Goal: Task Accomplishment & Management: Use online tool/utility

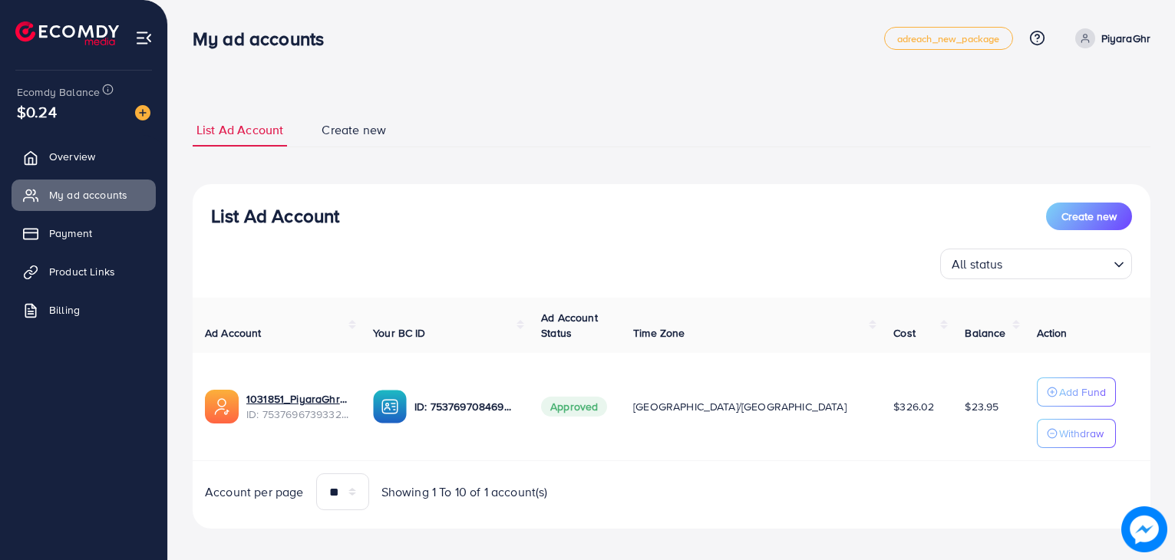
scroll to position [11, 0]
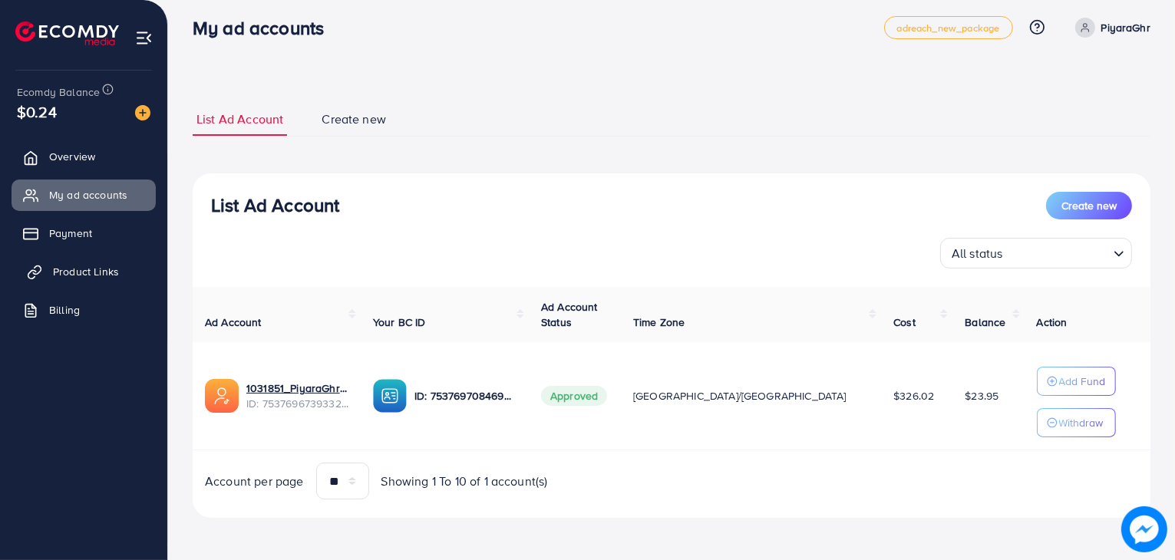
drag, startPoint x: 0, startPoint y: 0, endPoint x: 80, endPoint y: 271, distance: 282.4
click at [80, 271] on span "Product Links" at bounding box center [86, 271] width 66 height 15
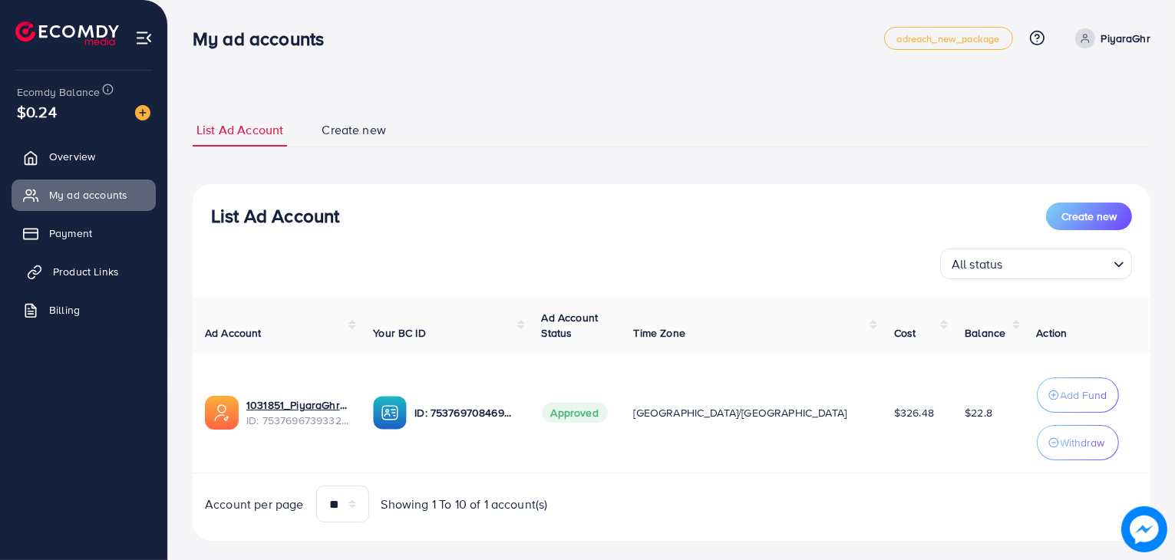
click at [81, 283] on link "Product Links" at bounding box center [84, 271] width 144 height 31
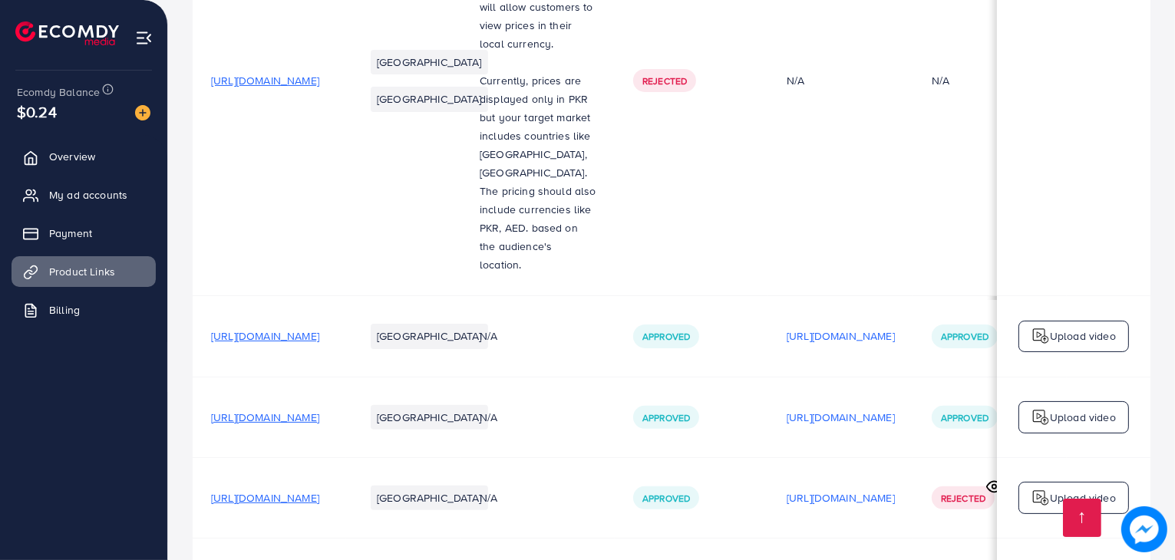
click at [319, 328] on span "[URL][DOMAIN_NAME]" at bounding box center [265, 335] width 108 height 15
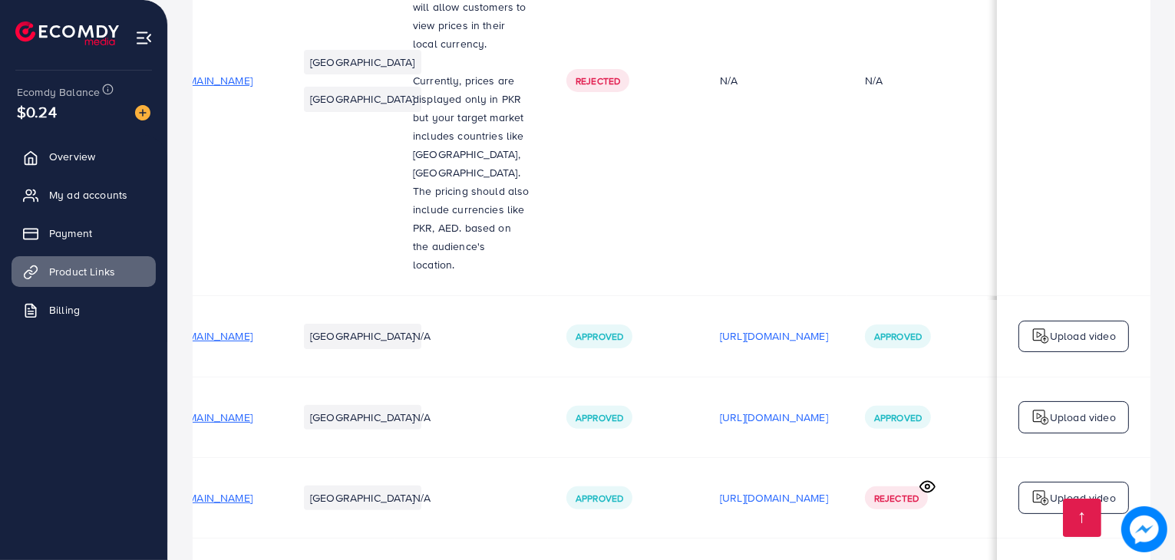
scroll to position [0, 68]
click at [827, 327] on p "[URL][DOMAIN_NAME]" at bounding box center [773, 336] width 108 height 18
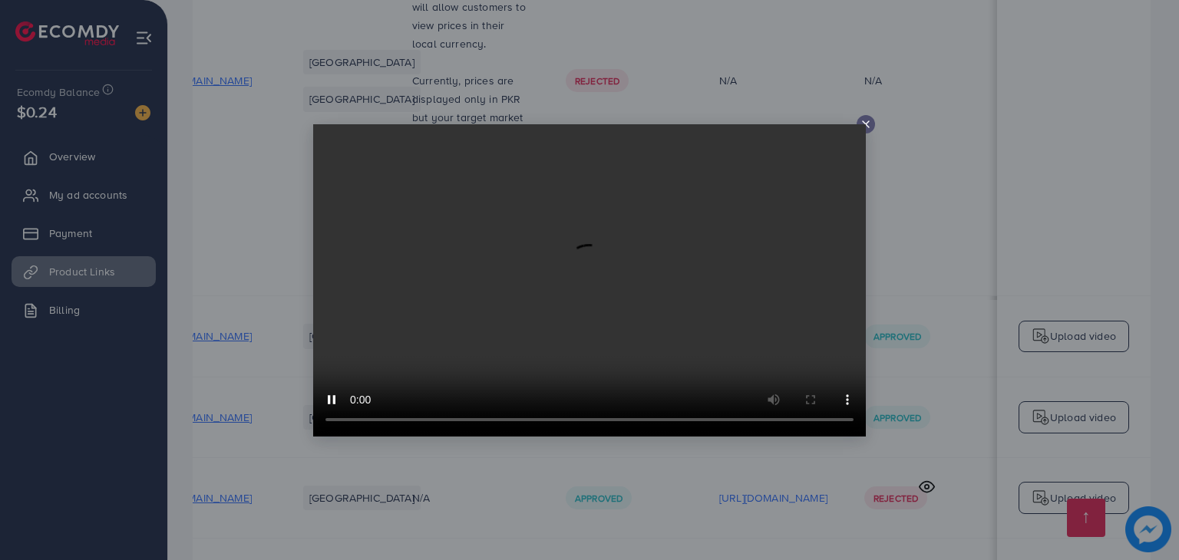
click at [869, 119] on icon at bounding box center [865, 124] width 12 height 12
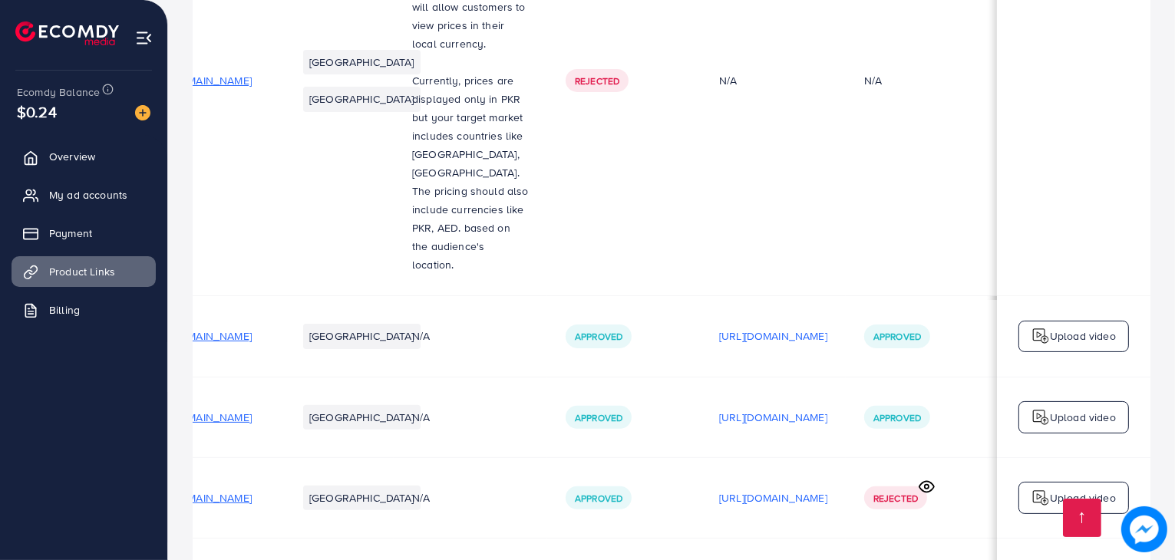
scroll to position [0, 0]
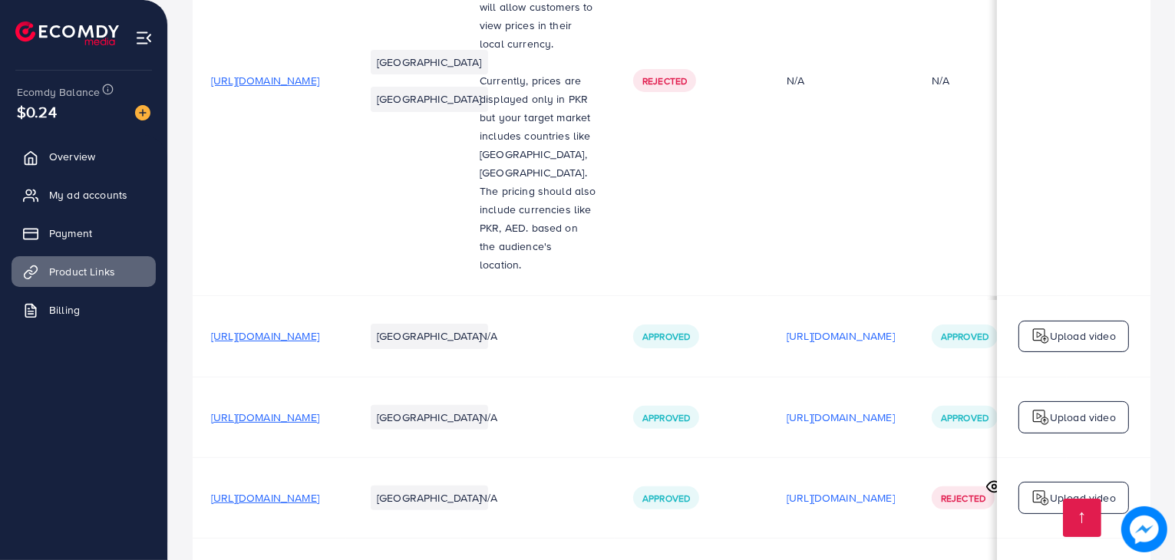
click at [319, 410] on span "[URL][DOMAIN_NAME]" at bounding box center [265, 417] width 108 height 15
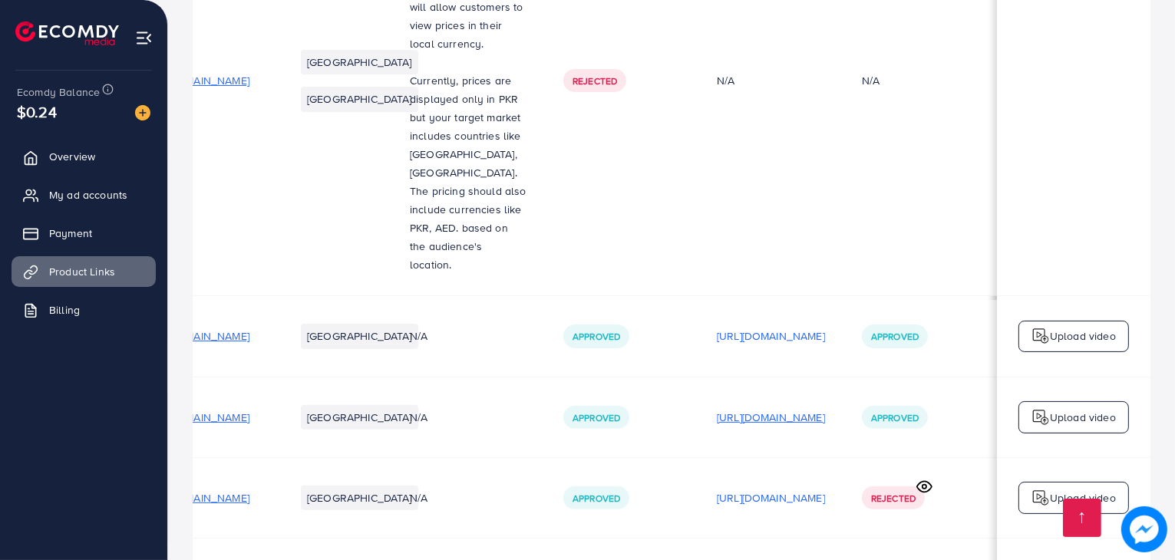
scroll to position [0, 74]
click at [825, 408] on p "[URL][DOMAIN_NAME]" at bounding box center [771, 417] width 108 height 18
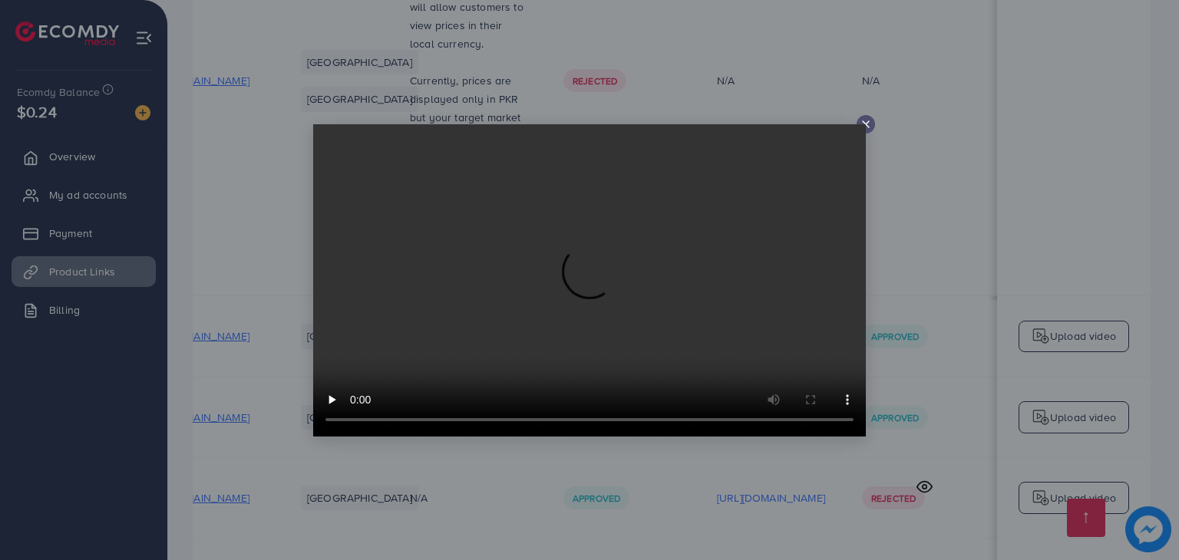
click at [861, 126] on video at bounding box center [589, 280] width 552 height 312
click at [861, 114] on div at bounding box center [589, 280] width 1179 height 560
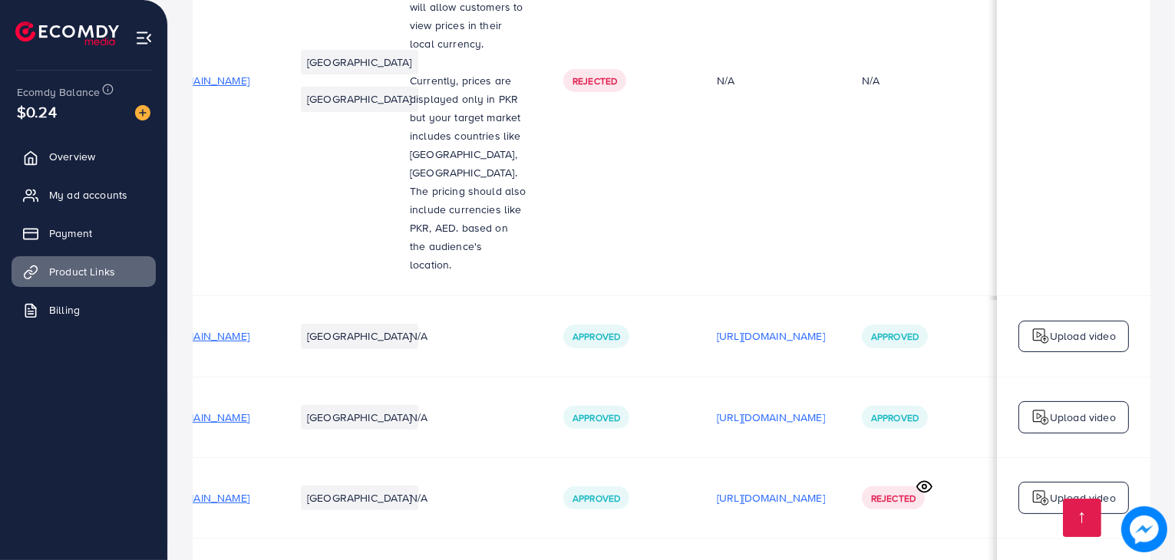
scroll to position [0, 89]
click at [825, 408] on p "[URL][DOMAIN_NAME]" at bounding box center [771, 417] width 108 height 18
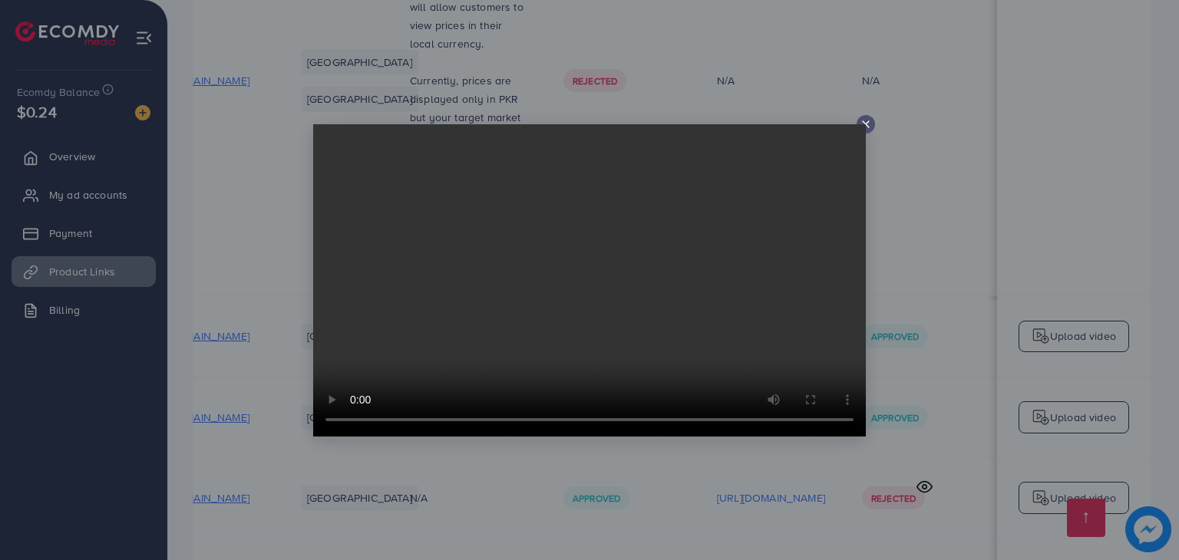
click at [868, 127] on icon at bounding box center [865, 124] width 12 height 12
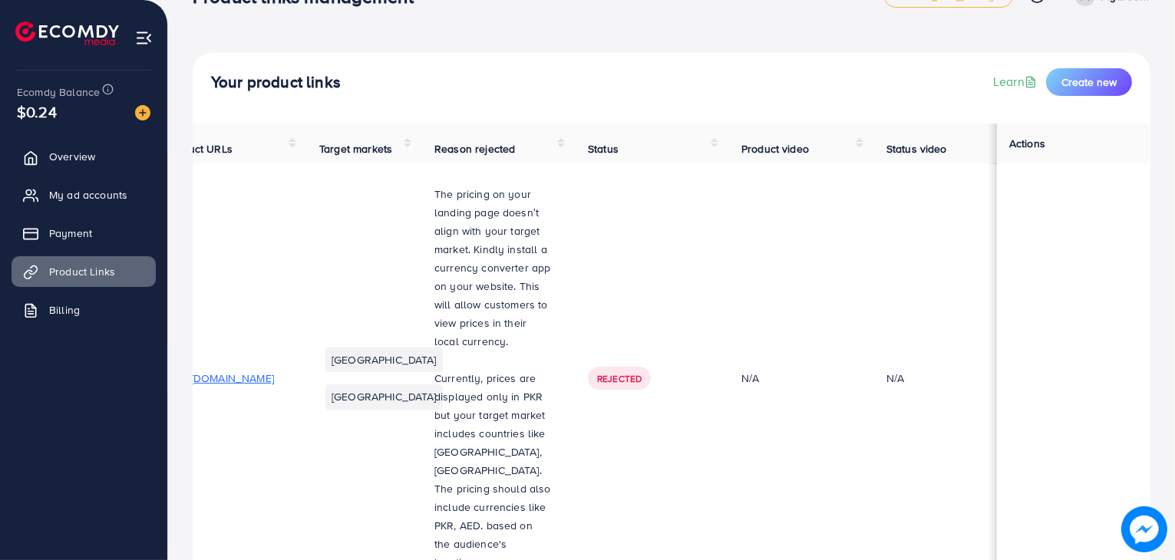
scroll to position [0, 0]
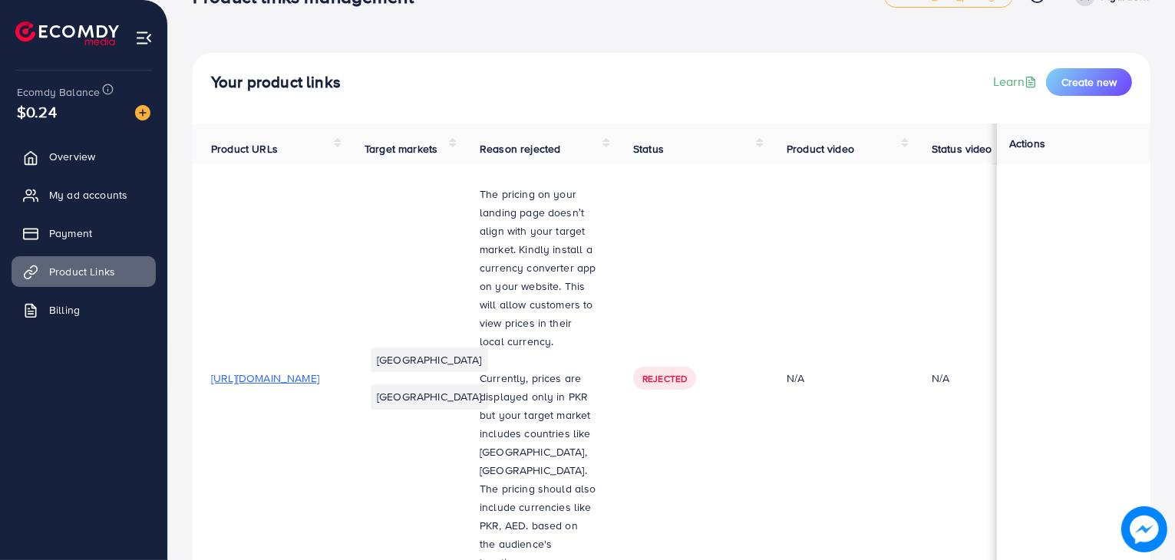
click at [319, 371] on span "[URL][DOMAIN_NAME]" at bounding box center [265, 378] width 108 height 15
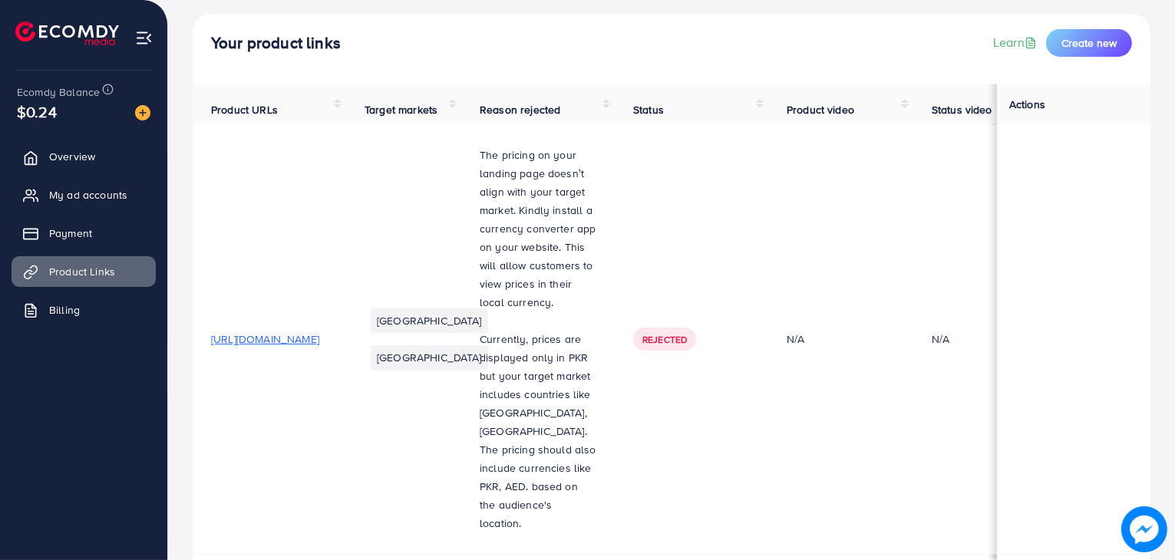
click at [488, 363] on li "[GEOGRAPHIC_DATA]" at bounding box center [429, 357] width 117 height 25
